Goal: Register for event/course

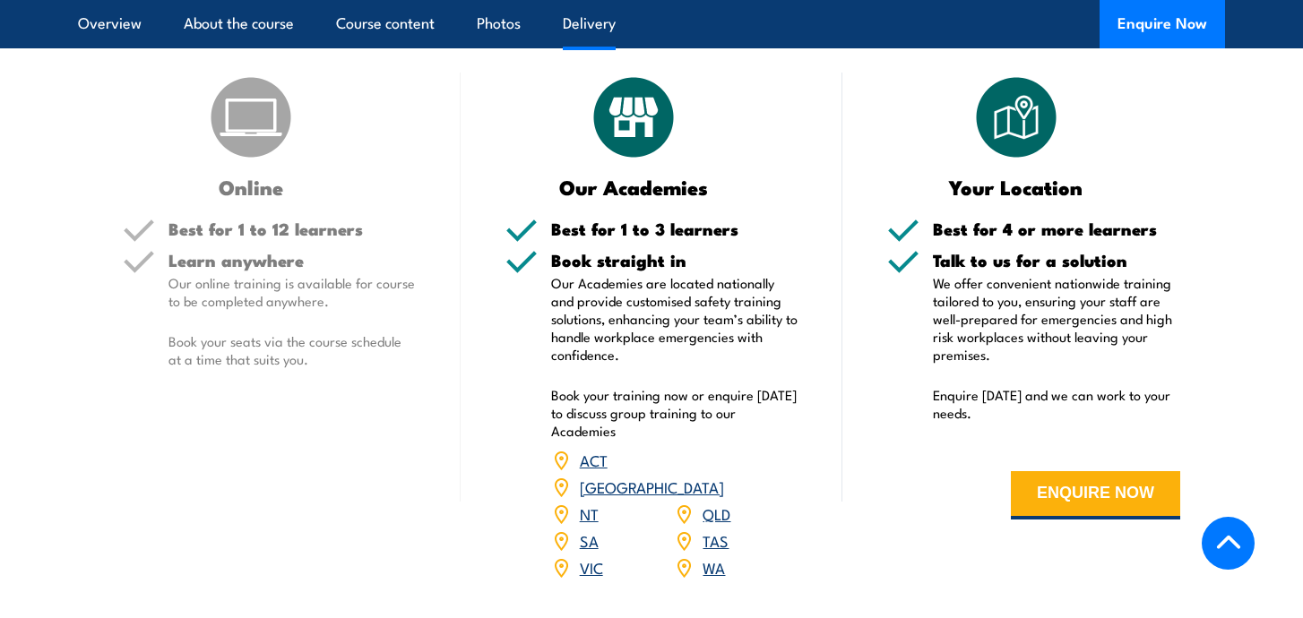
scroll to position [2218, 0]
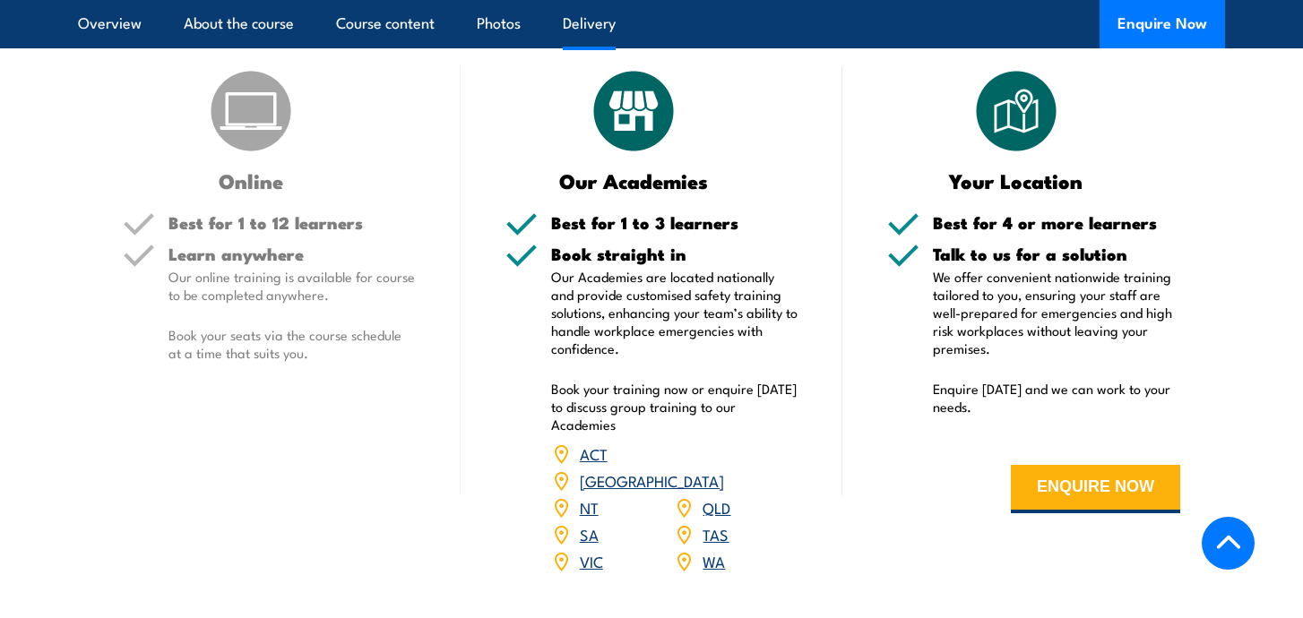
click at [719, 470] on link "[GEOGRAPHIC_DATA]" at bounding box center [652, 481] width 144 height 22
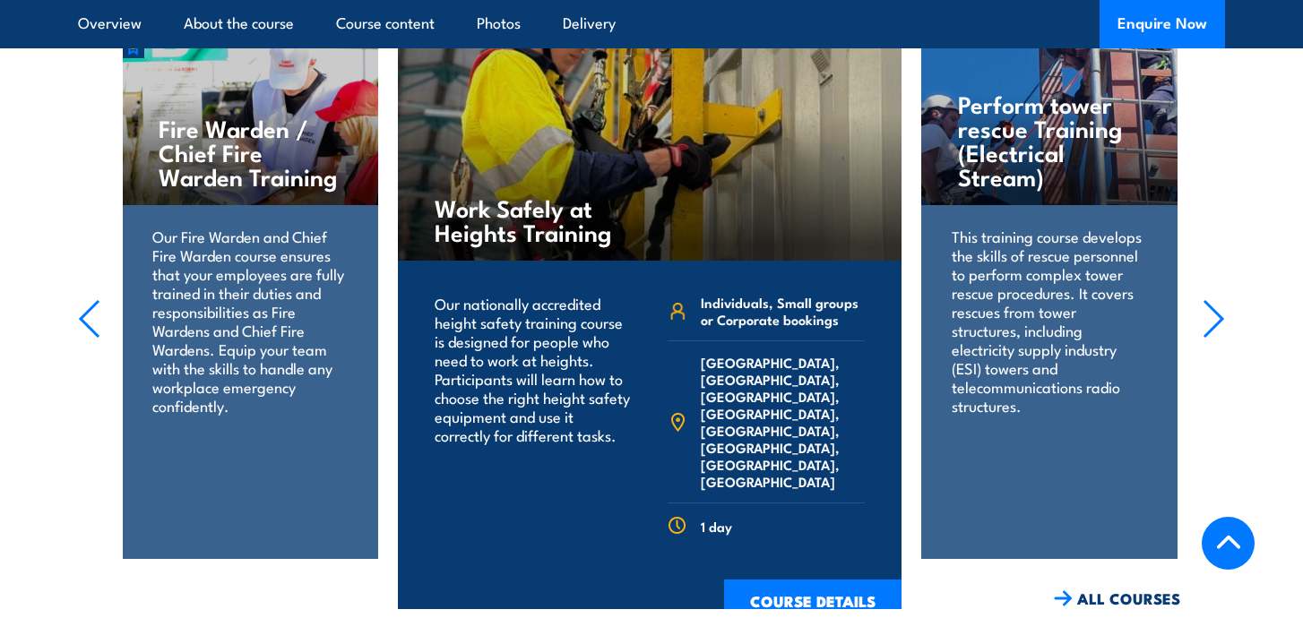
scroll to position [2354, 0]
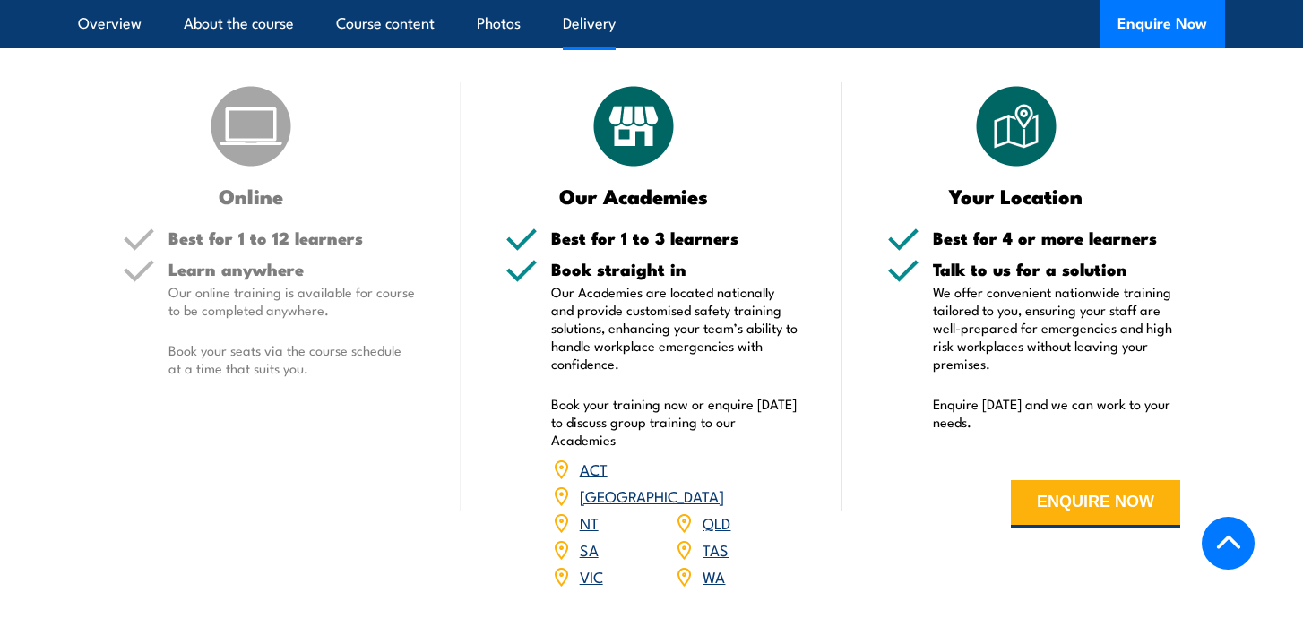
scroll to position [2241, 0]
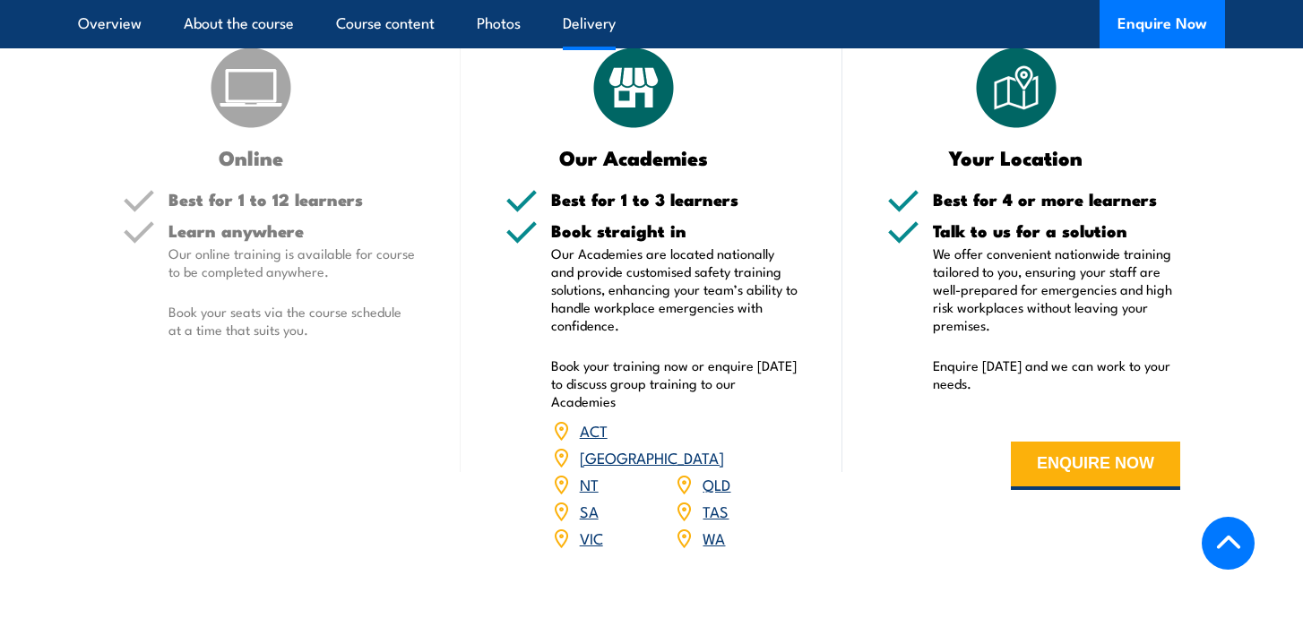
click at [721, 446] on link "[GEOGRAPHIC_DATA]" at bounding box center [652, 457] width 144 height 22
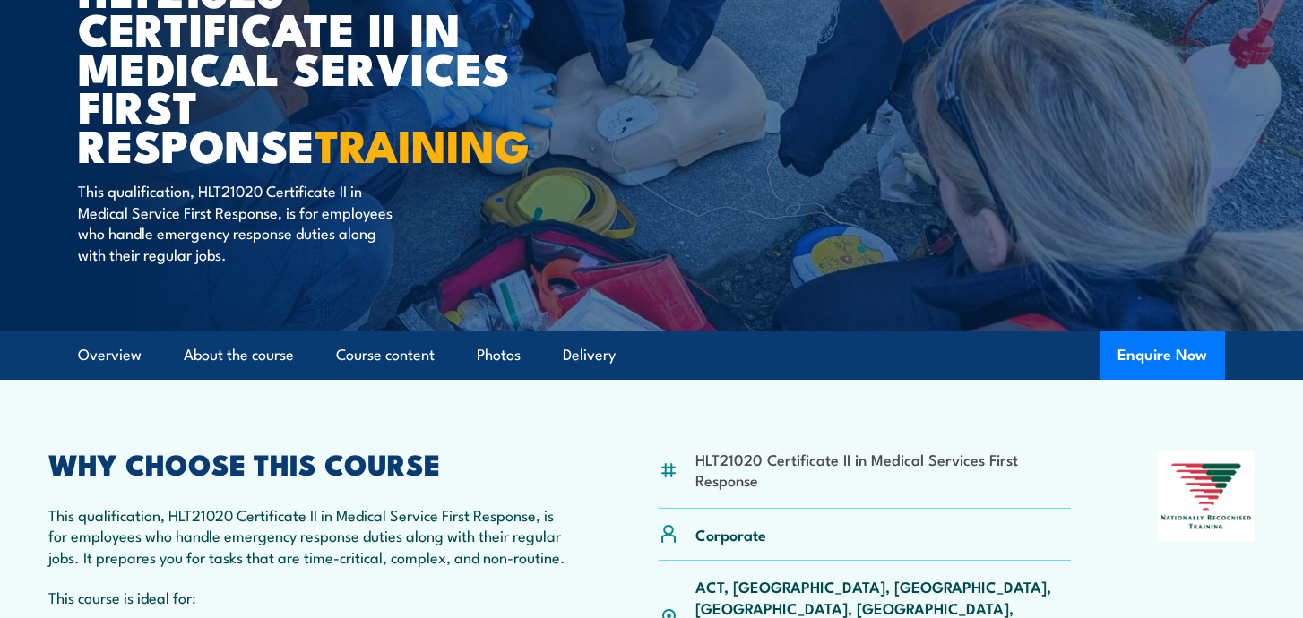
scroll to position [28, 0]
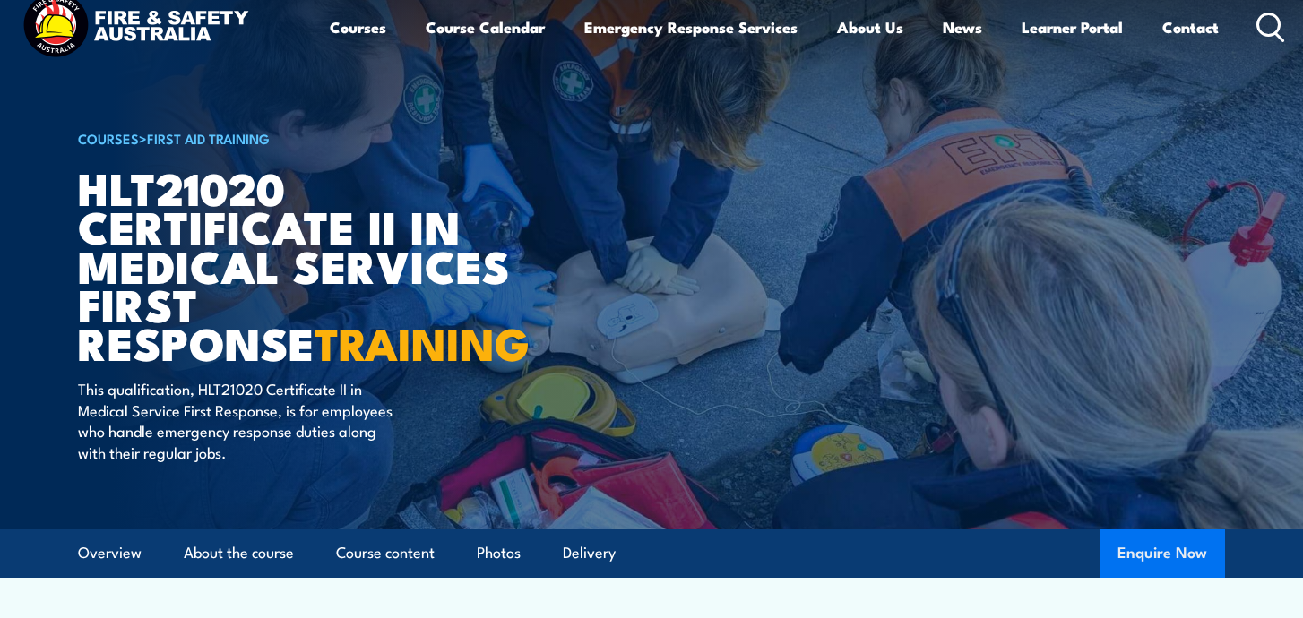
click at [1132, 543] on button "Enquire Now" at bounding box center [1162, 554] width 125 height 48
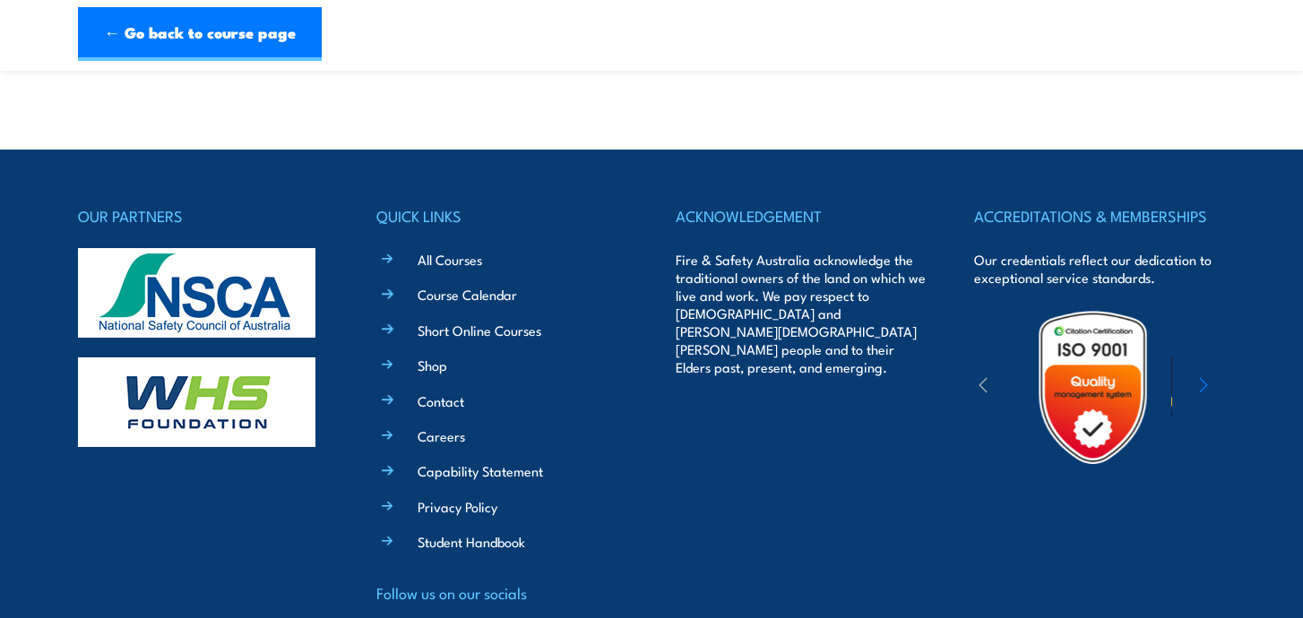
scroll to position [1017, 0]
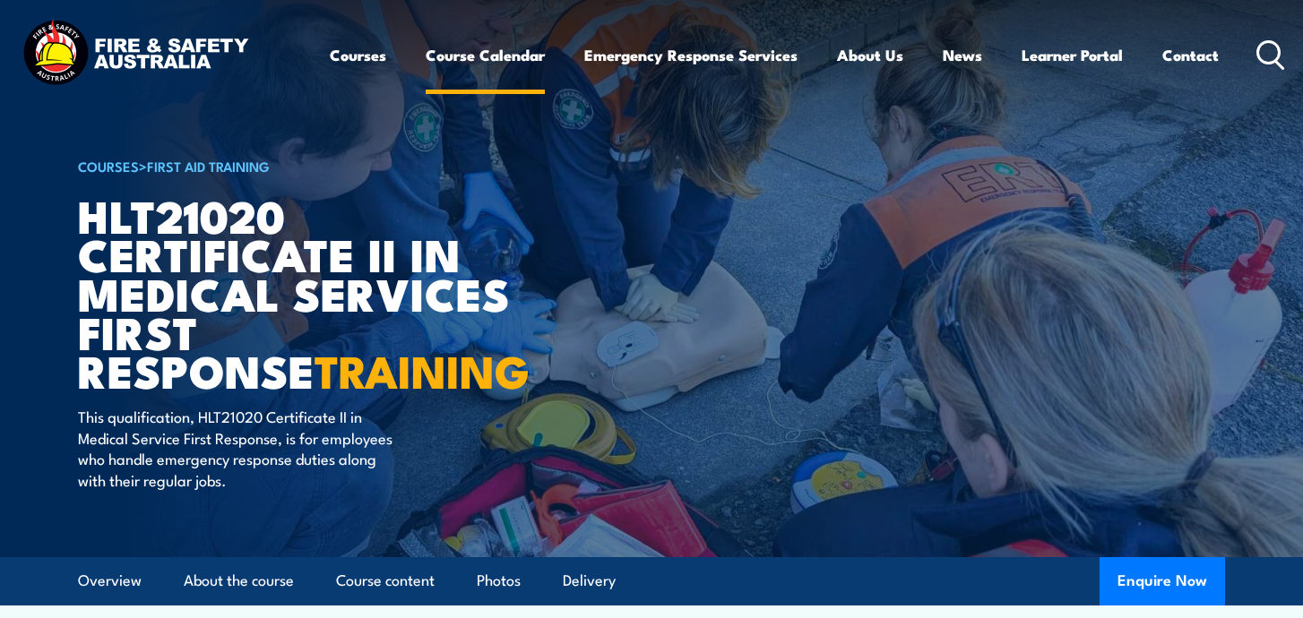
click at [427, 50] on link "Course Calendar" at bounding box center [485, 55] width 119 height 48
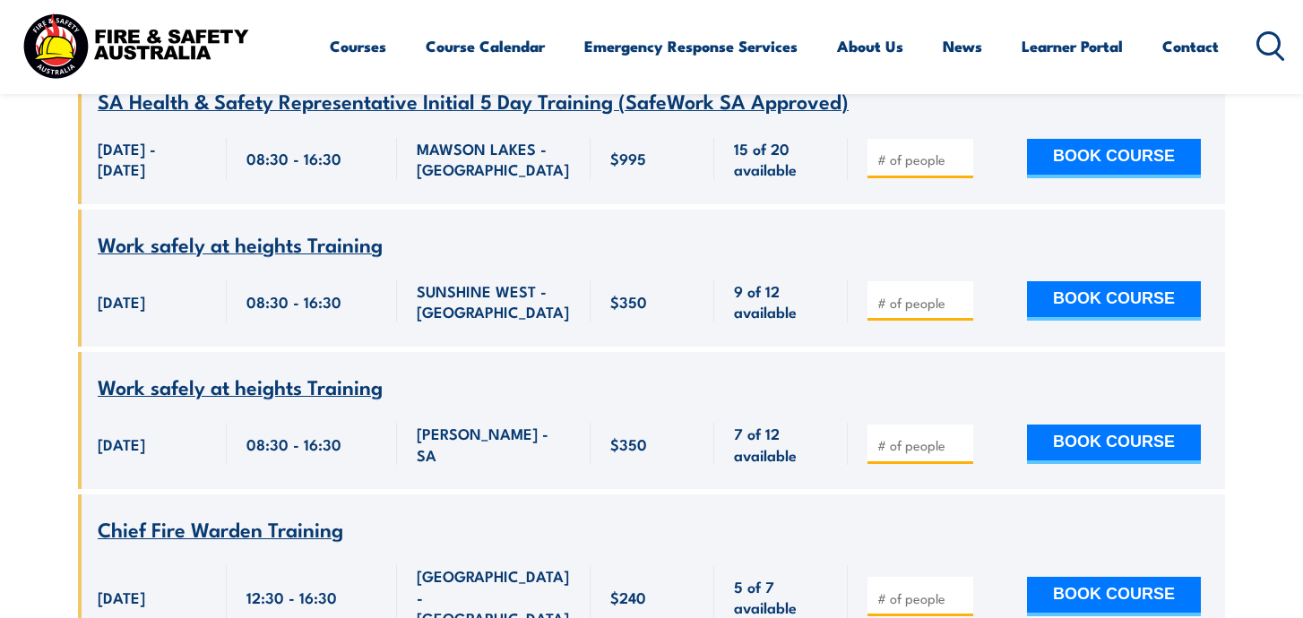
scroll to position [1760, 0]
